Goal: Task Accomplishment & Management: Complete application form

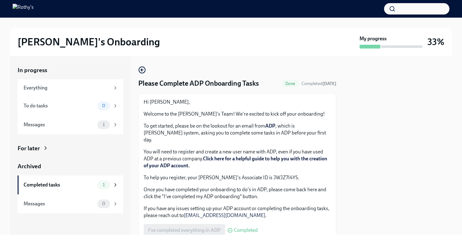
scroll to position [20, 0]
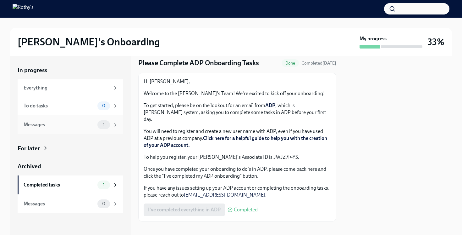
click at [101, 124] on span "1" at bounding box center [103, 124] width 9 height 5
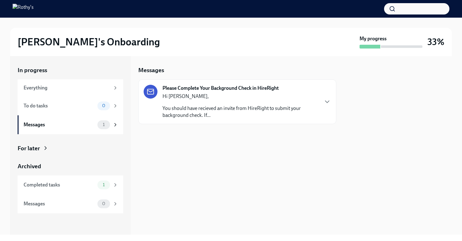
click at [222, 111] on p "You should have recieved an invite from HireRight to submit your background che…" at bounding box center [241, 112] width 156 height 14
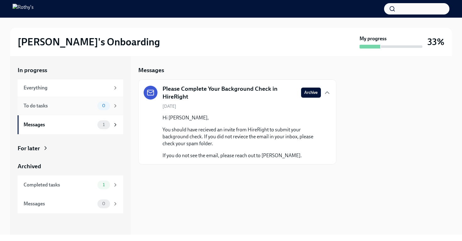
click at [57, 106] on div "To do tasks" at bounding box center [59, 105] width 71 height 7
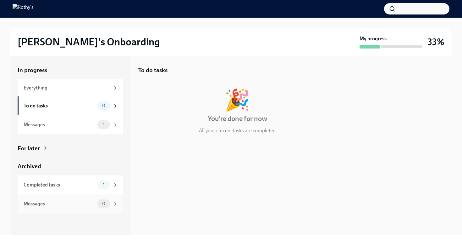
click at [71, 205] on div "Messages" at bounding box center [59, 203] width 71 height 7
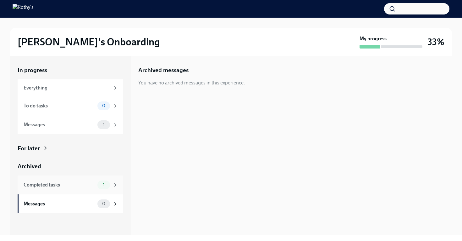
click at [77, 183] on div "Completed tasks" at bounding box center [59, 184] width 71 height 7
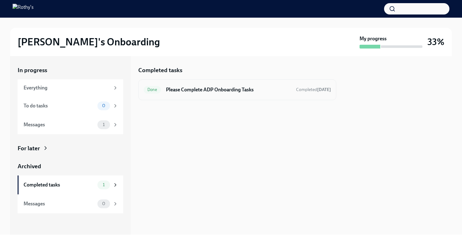
click at [269, 91] on h6 "Please Complete ADP Onboarding Tasks" at bounding box center [228, 89] width 125 height 7
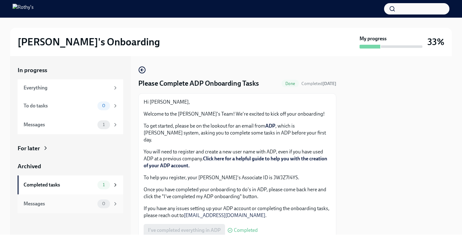
click at [95, 201] on div "Messages 0" at bounding box center [71, 203] width 95 height 9
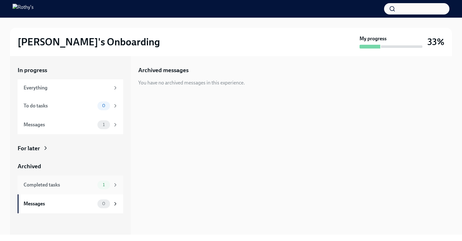
click at [93, 191] on div "Completed tasks 1" at bounding box center [71, 184] width 106 height 19
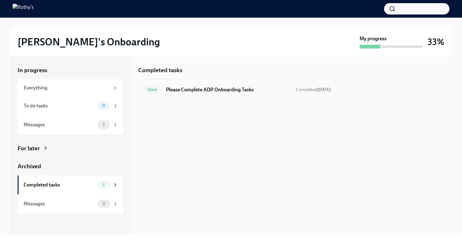
click at [210, 92] on h6 "Please Complete ADP Onboarding Tasks" at bounding box center [228, 89] width 125 height 7
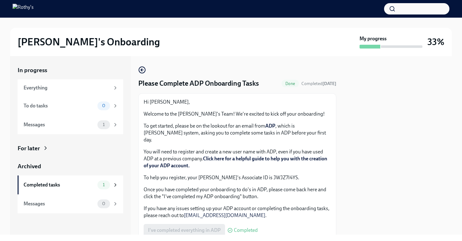
scroll to position [20, 0]
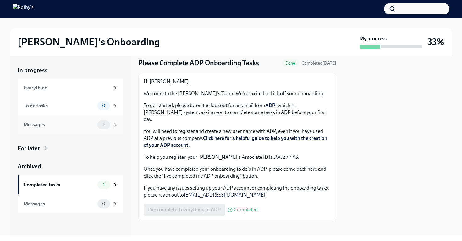
click at [88, 123] on div "Messages" at bounding box center [59, 124] width 71 height 7
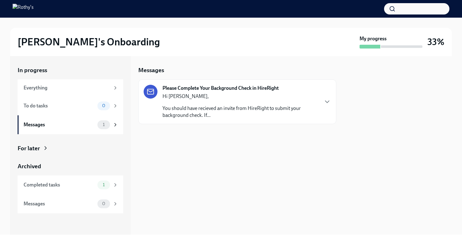
click at [243, 110] on p "You should have recieved an invite from HireRight to submit your background che…" at bounding box center [241, 112] width 156 height 14
